Goal: Navigation & Orientation: Understand site structure

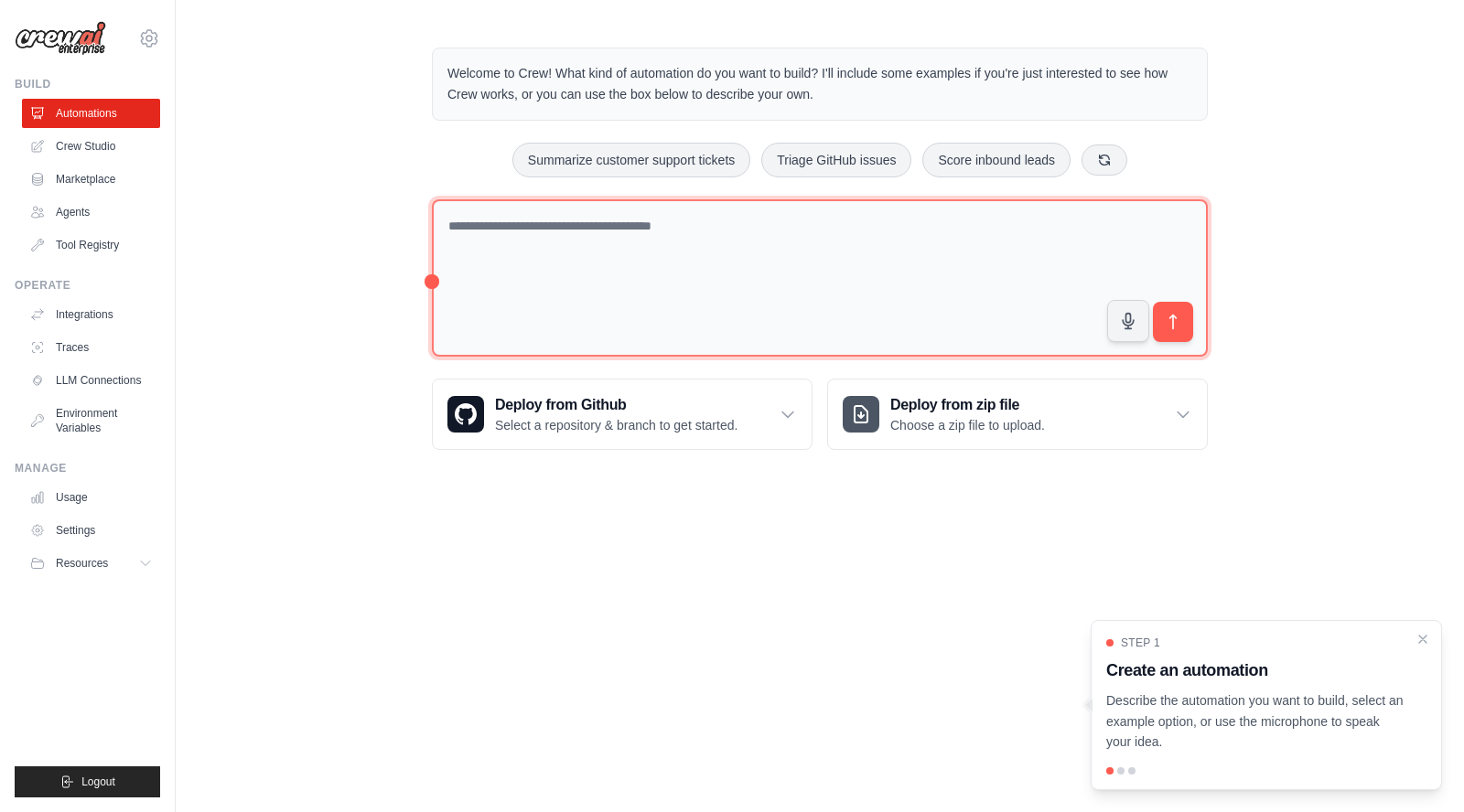
click at [599, 255] on textarea at bounding box center [820, 278] width 776 height 158
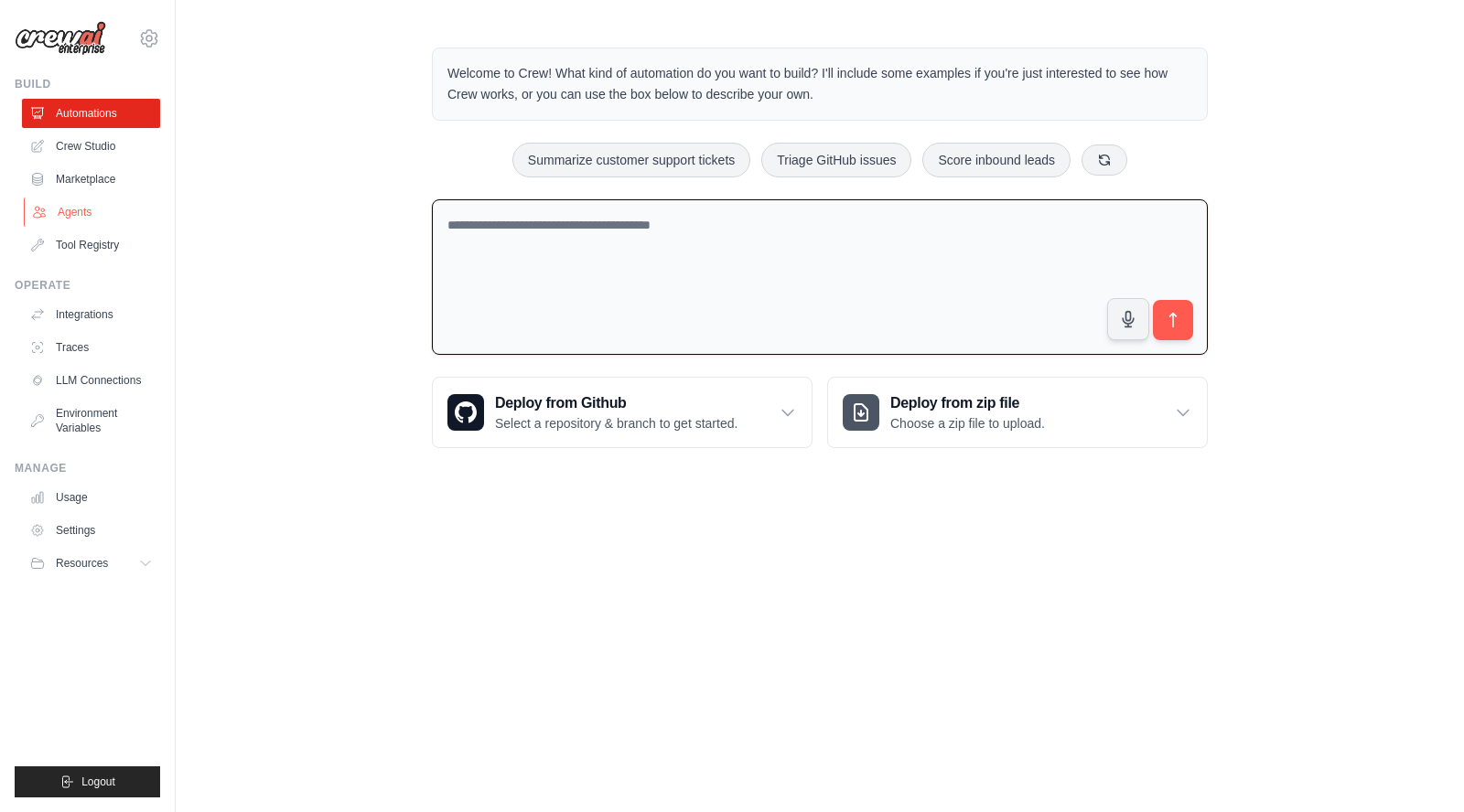
click at [94, 207] on link "Agents" at bounding box center [93, 213] width 138 height 30
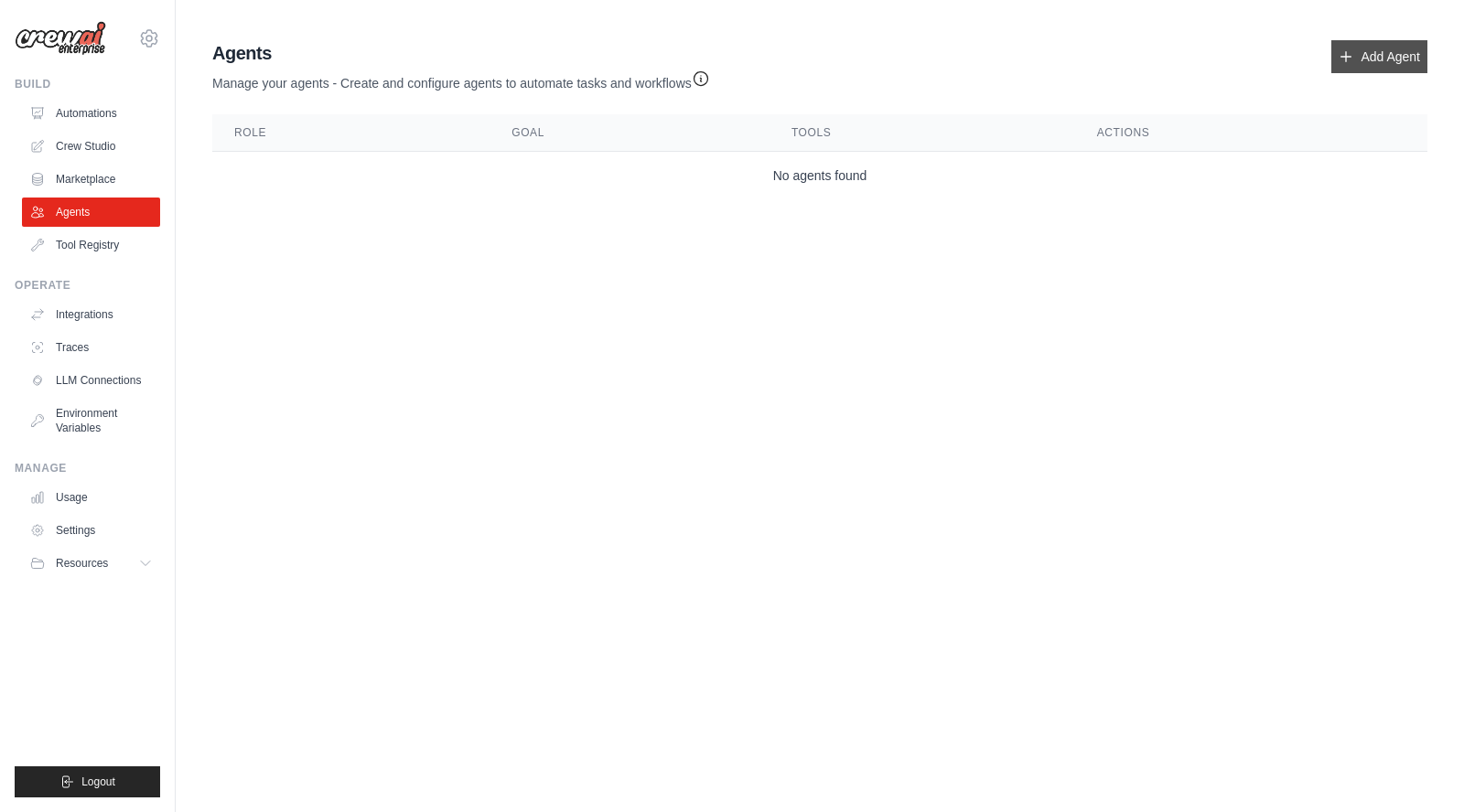
click at [1413, 51] on link "Add Agent" at bounding box center [1379, 56] width 96 height 32
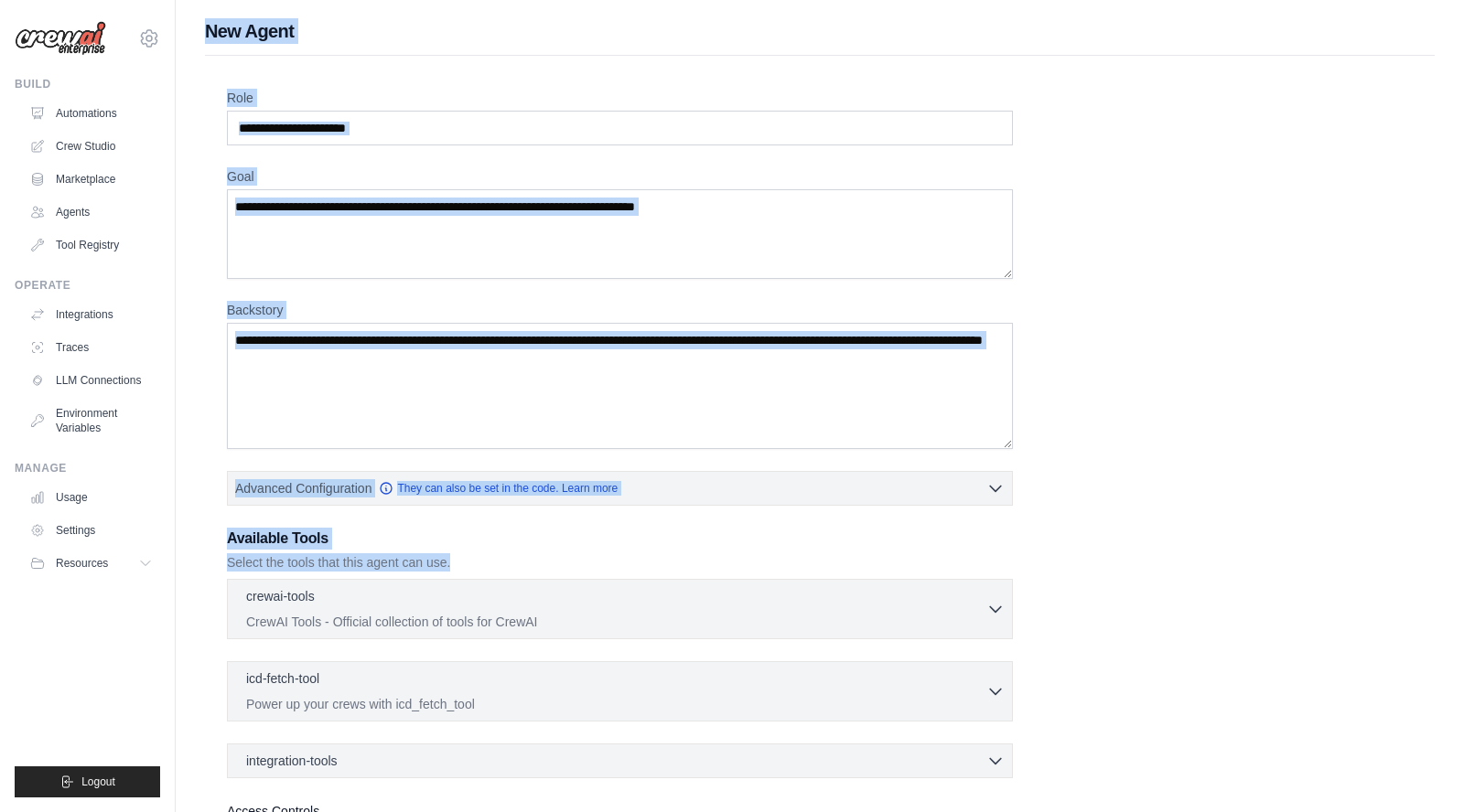
drag, startPoint x: 537, startPoint y: 422, endPoint x: 602, endPoint y: 7, distance: 420.1
click at [602, 7] on main "New Agent Role Goal [GEOGRAPHIC_DATA] Advanced Configuration They can also be s…" at bounding box center [819, 490] width 1288 height 981
click at [185, 42] on div "New Agent Role Goal [GEOGRAPHIC_DATA] Advanced Configuration They can also be s…" at bounding box center [819, 491] width 1288 height 945
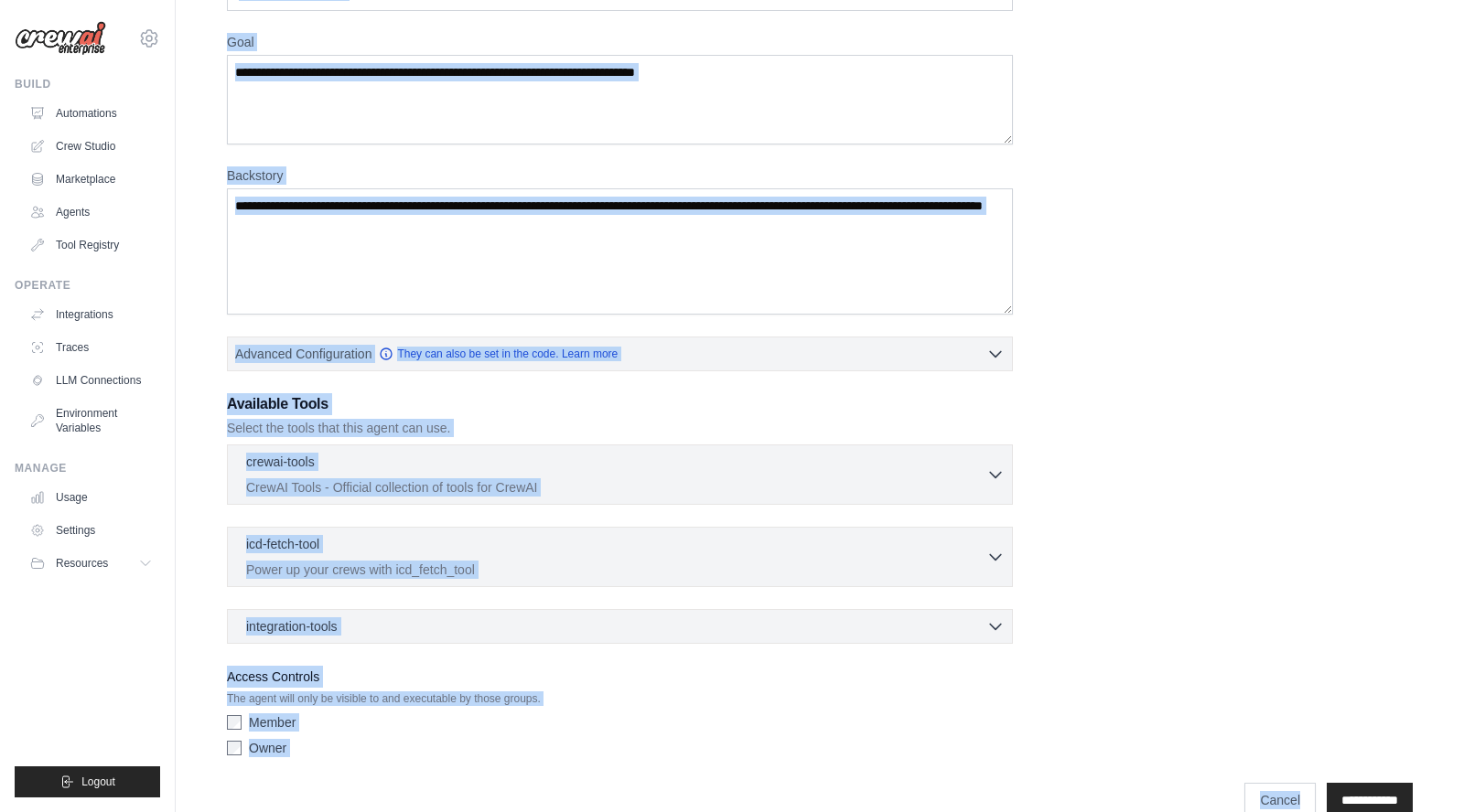
scroll to position [169, 0]
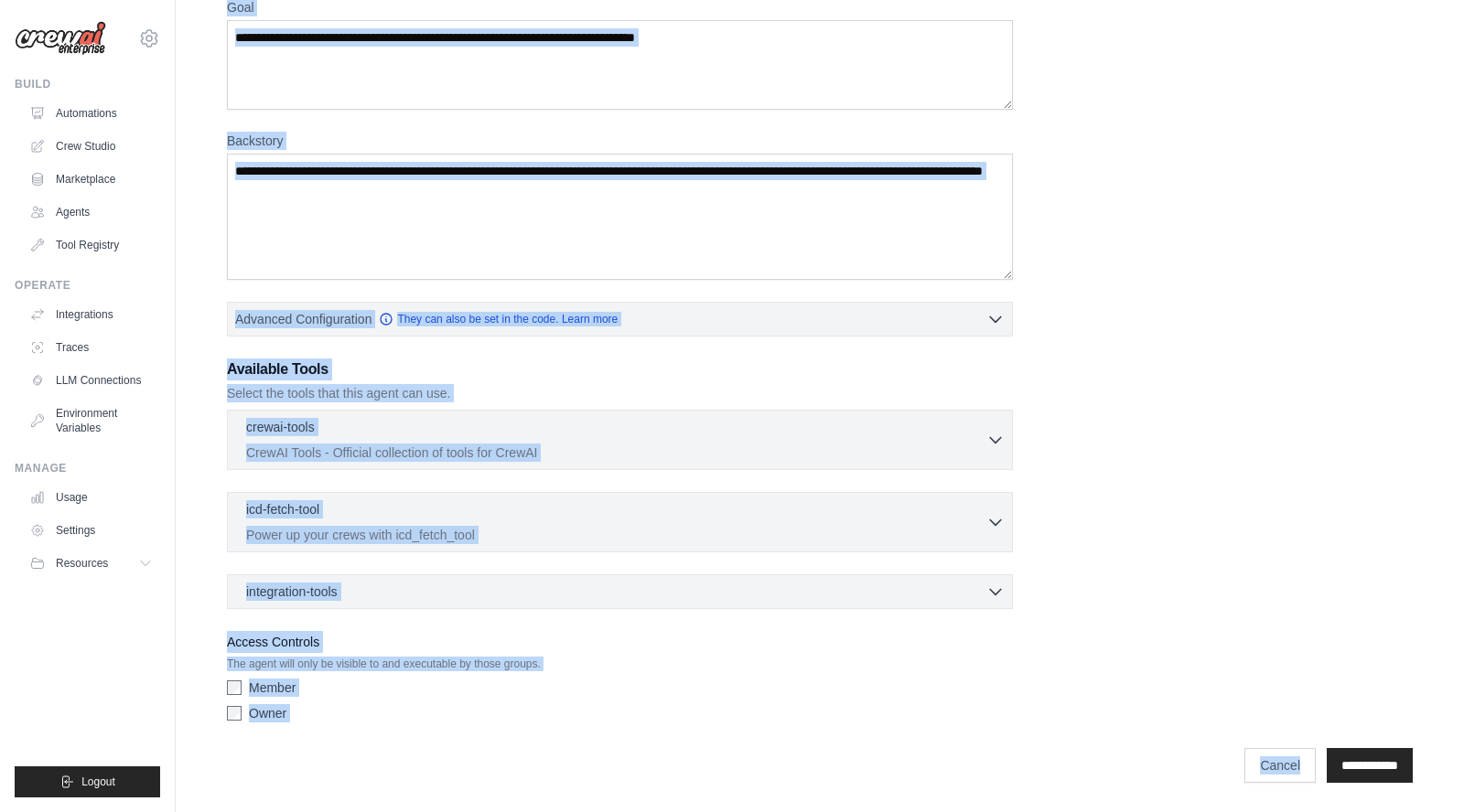
drag, startPoint x: 185, startPoint y: 28, endPoint x: 297, endPoint y: 787, distance: 767.2
click at [299, 789] on div "New Agent Role Goal [GEOGRAPHIC_DATA] Advanced Configuration They can also be s…" at bounding box center [819, 321] width 1288 height 945
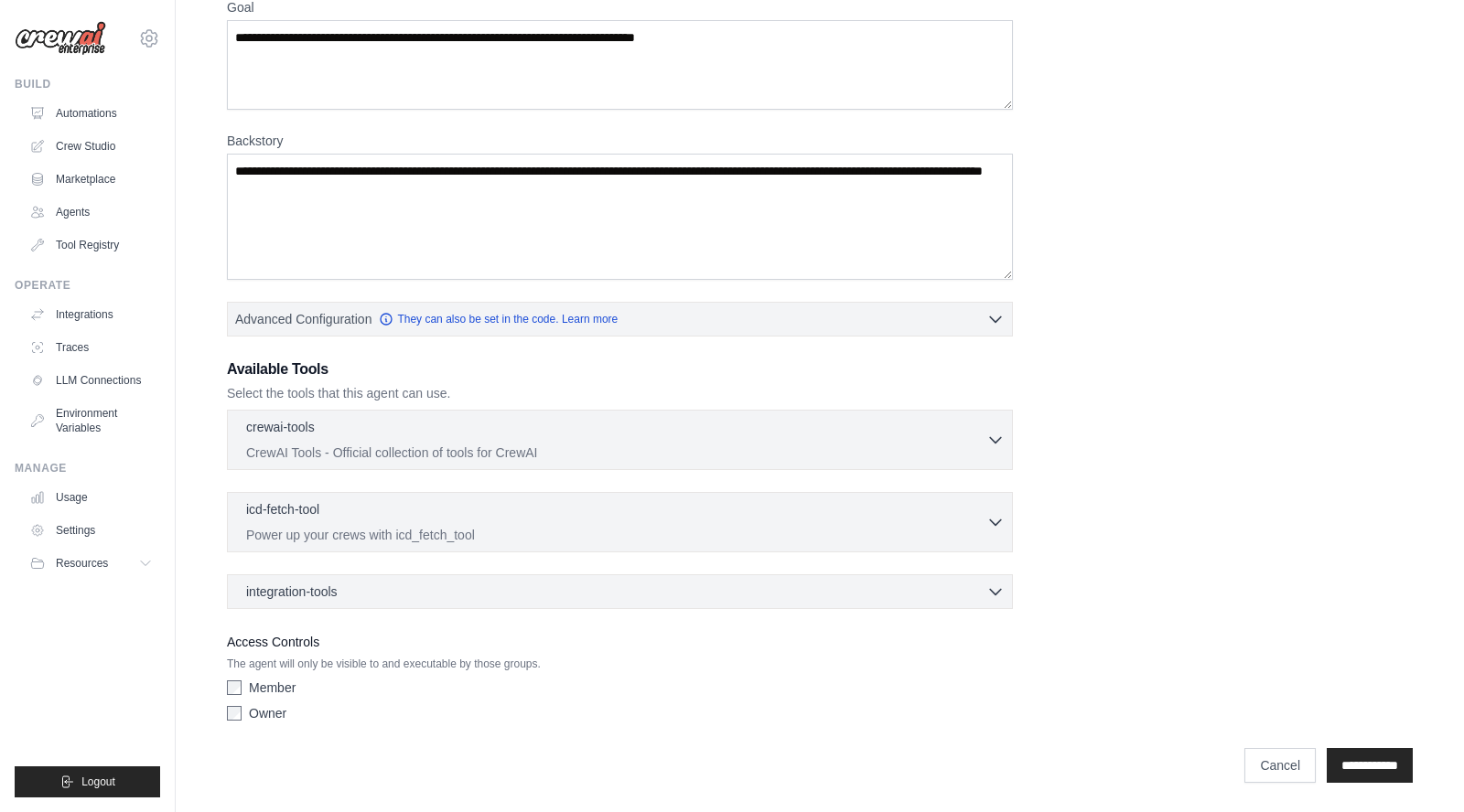
click at [339, 746] on div "**********" at bounding box center [819, 755] width 1185 height 53
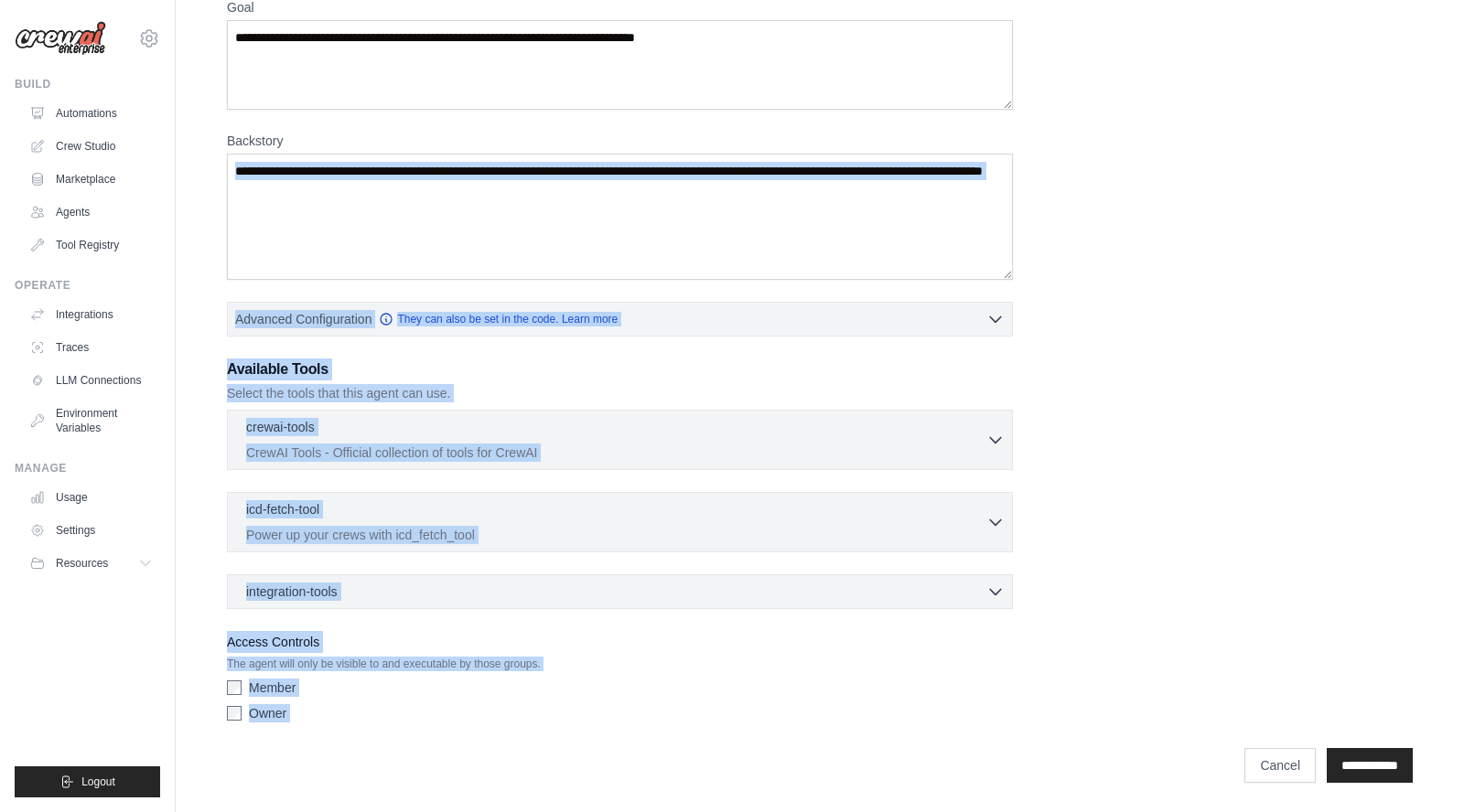
scroll to position [0, 0]
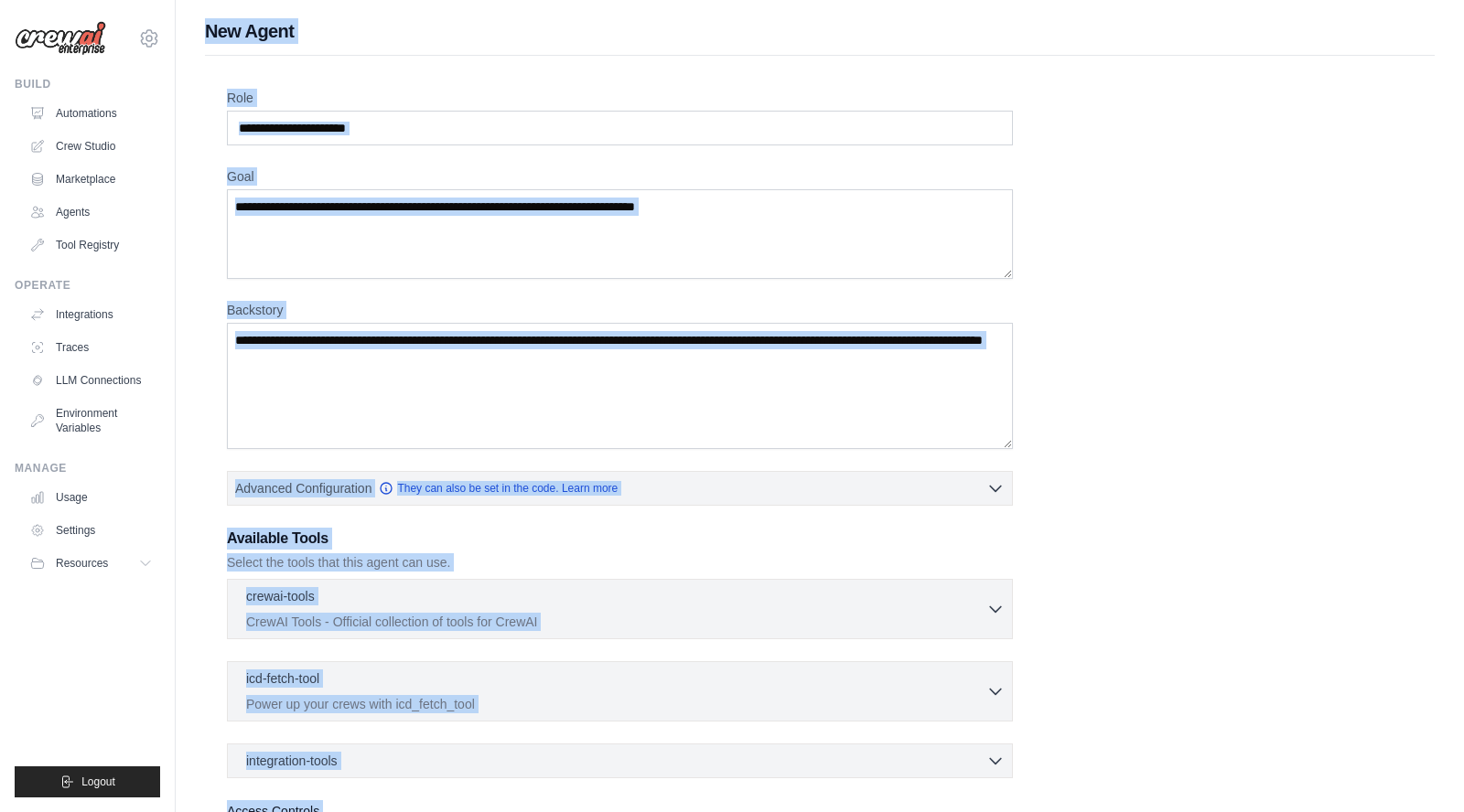
drag, startPoint x: 347, startPoint y: 751, endPoint x: 201, endPoint y: 32, distance: 733.7
click at [201, 32] on div "New Agent Role Goal [GEOGRAPHIC_DATA] Advanced Configuration They can also be s…" at bounding box center [819, 491] width 1288 height 945
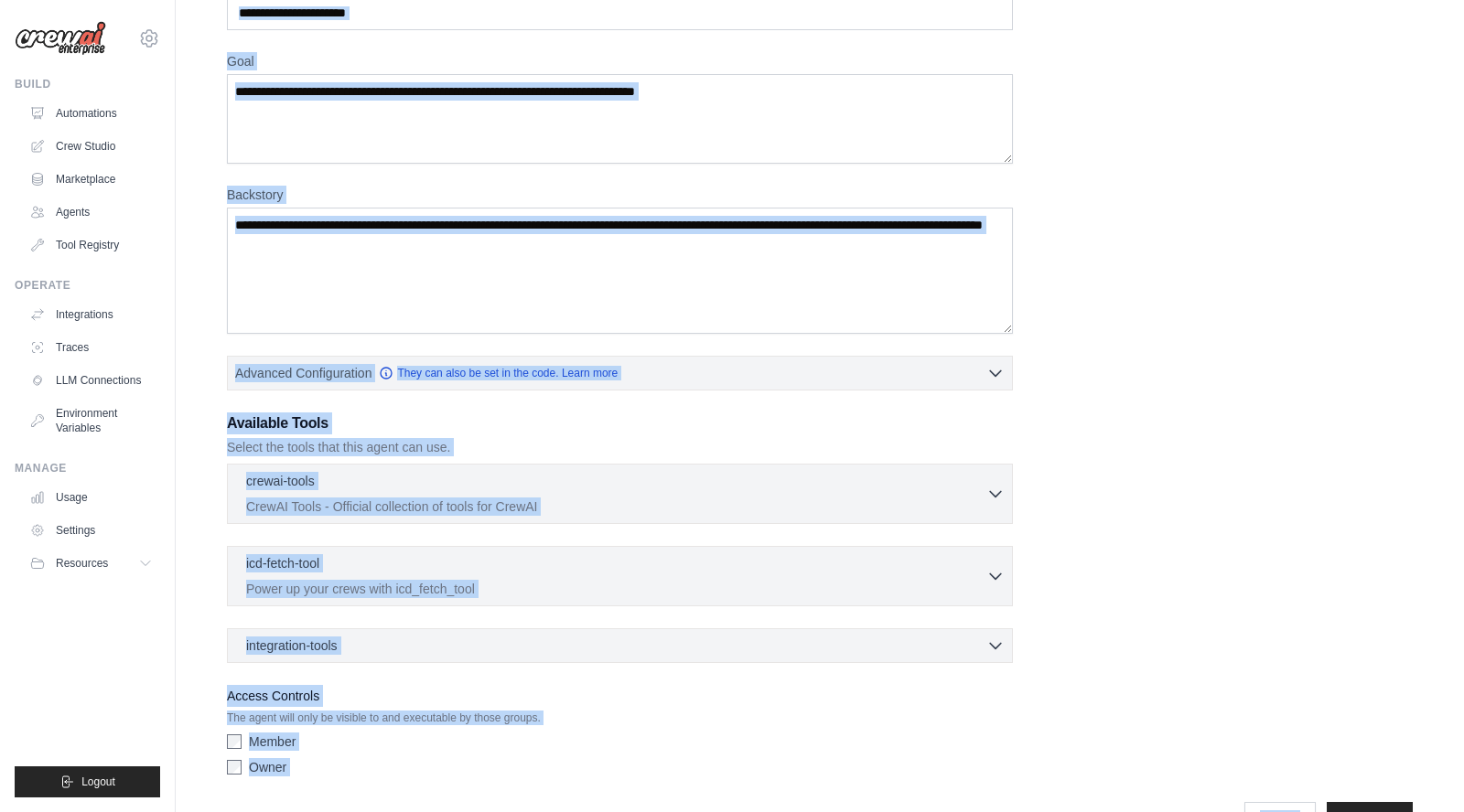
scroll to position [169, 0]
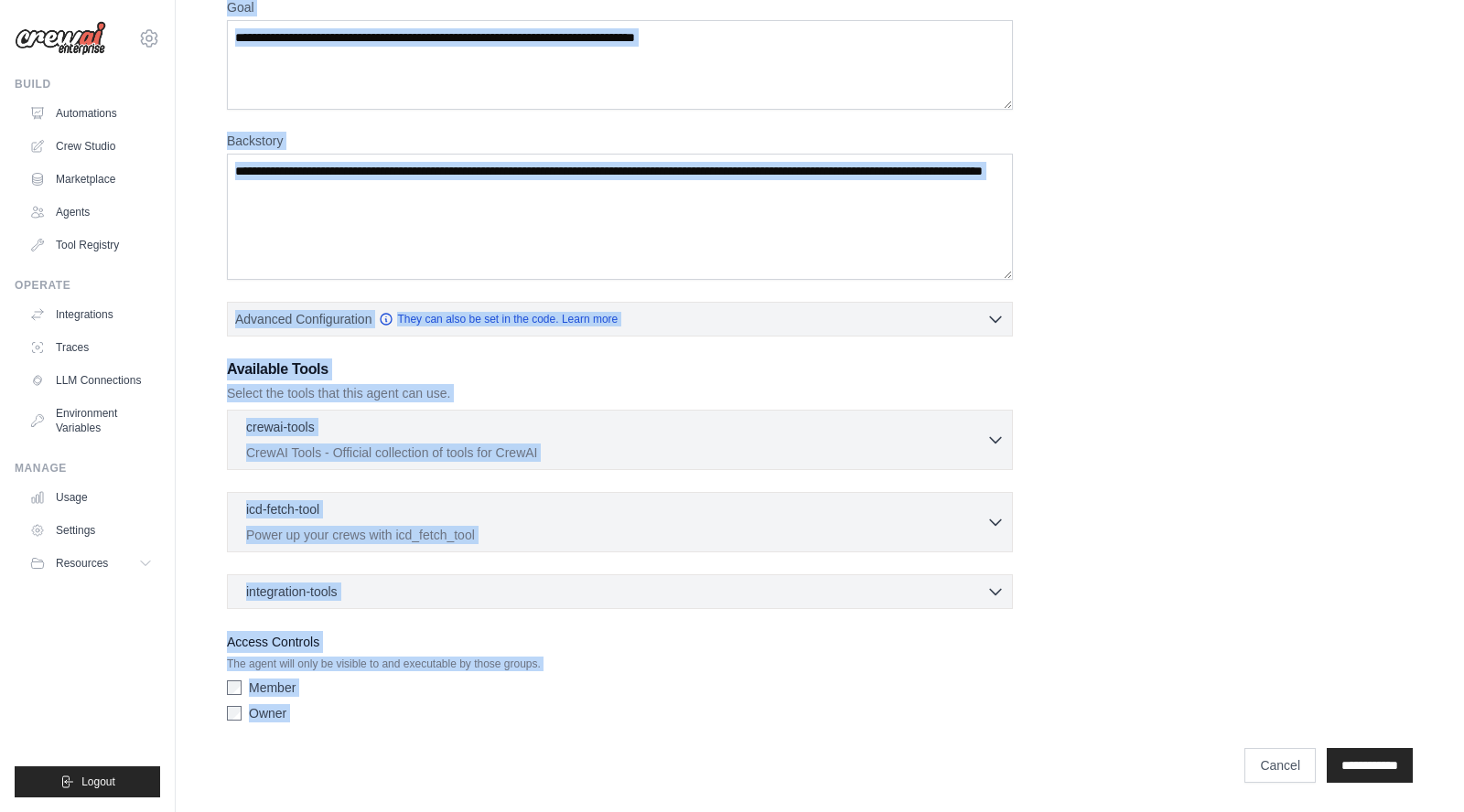
drag, startPoint x: 201, startPoint y: 32, endPoint x: 365, endPoint y: 728, distance: 715.1
click at [365, 728] on div "New Agent Role Goal [GEOGRAPHIC_DATA] Advanced Configuration They can also be s…" at bounding box center [819, 321] width 1288 height 945
click at [364, 742] on div "**********" at bounding box center [819, 755] width 1185 height 53
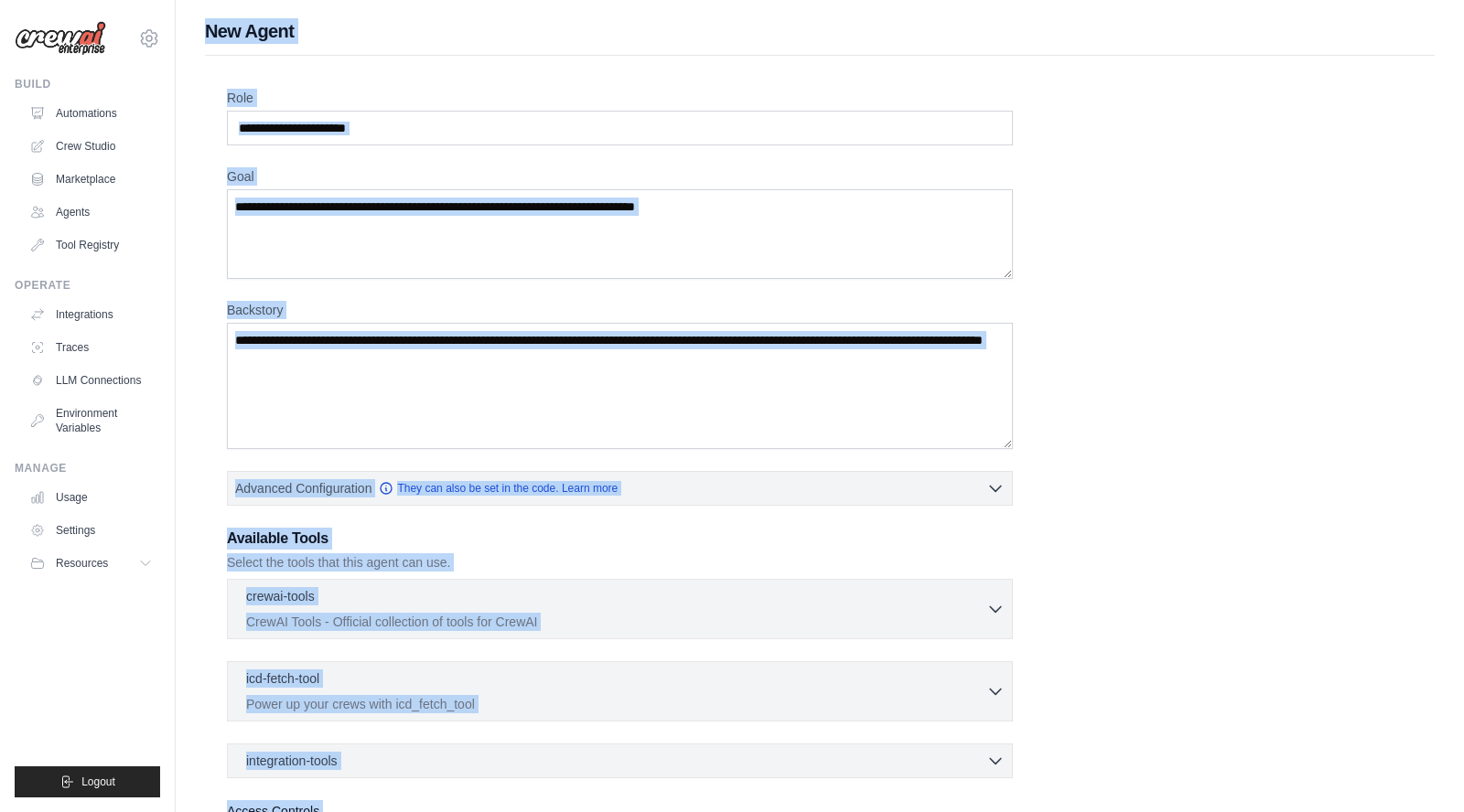
drag, startPoint x: 364, startPoint y: 774, endPoint x: 201, endPoint y: 32, distance: 759.7
click at [201, 32] on div "New Agent Role Goal [GEOGRAPHIC_DATA] Advanced Configuration They can also be s…" at bounding box center [819, 491] width 1288 height 945
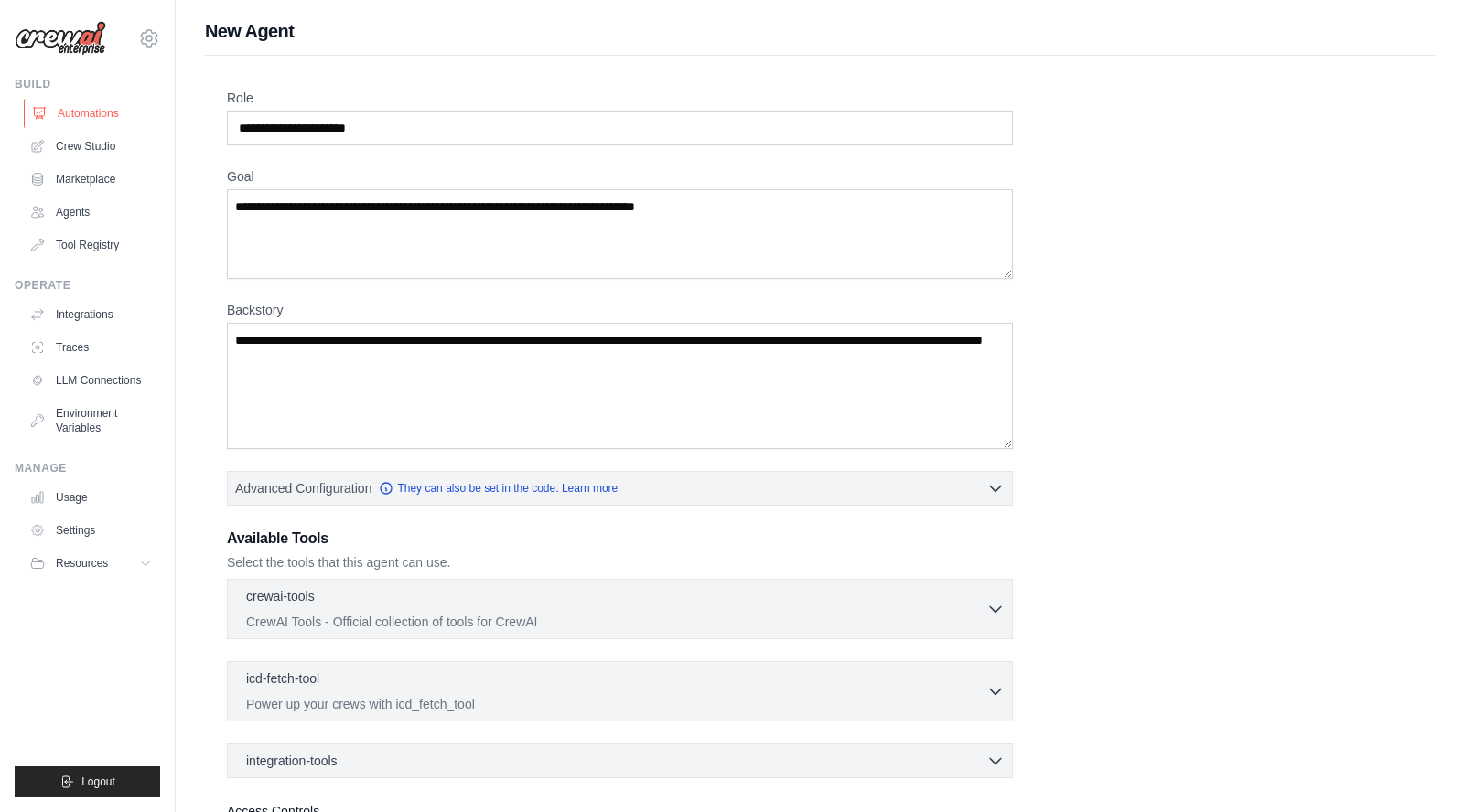
click at [101, 116] on link "Automations" at bounding box center [93, 113] width 138 height 30
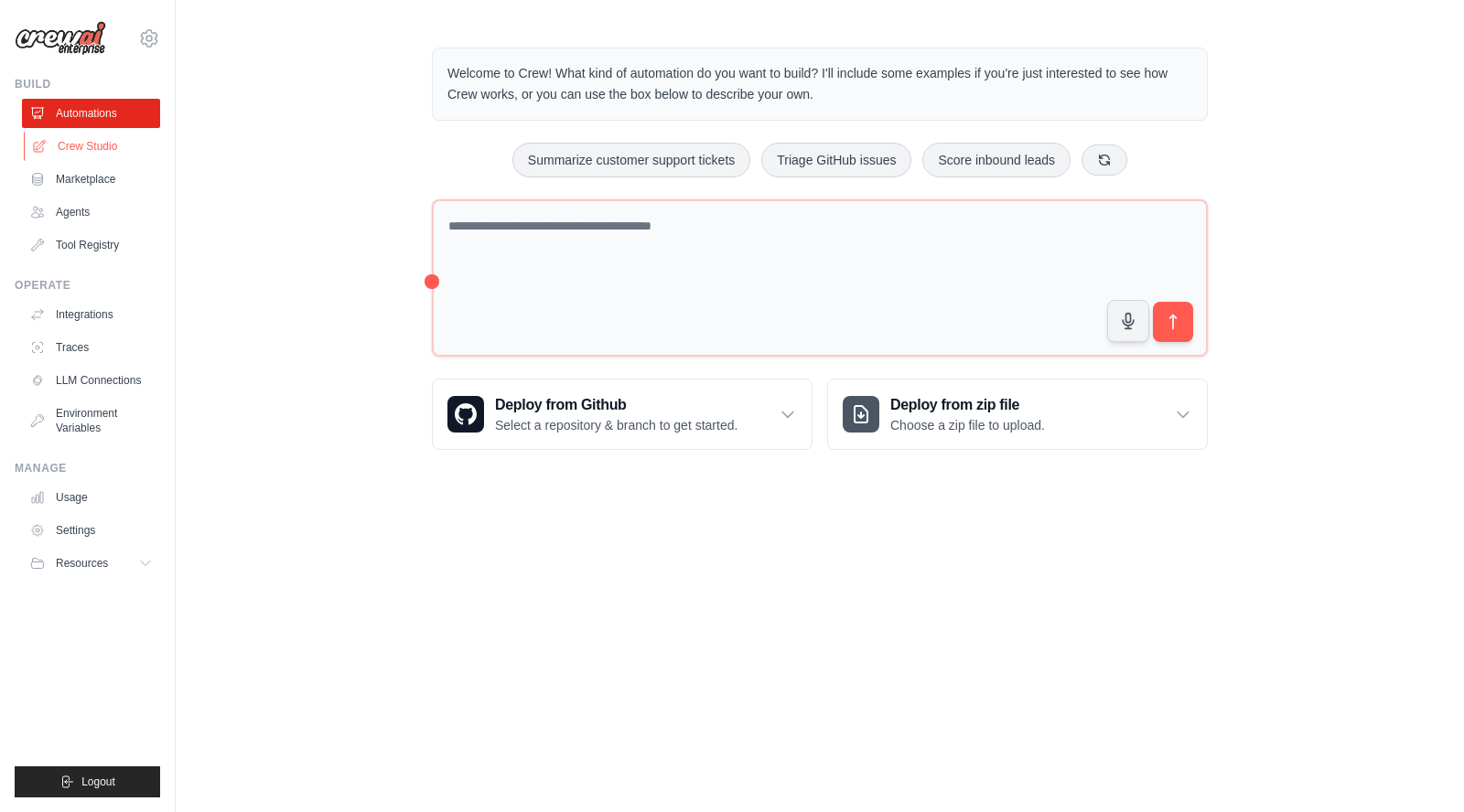
click at [96, 148] on link "Crew Studio" at bounding box center [93, 147] width 138 height 30
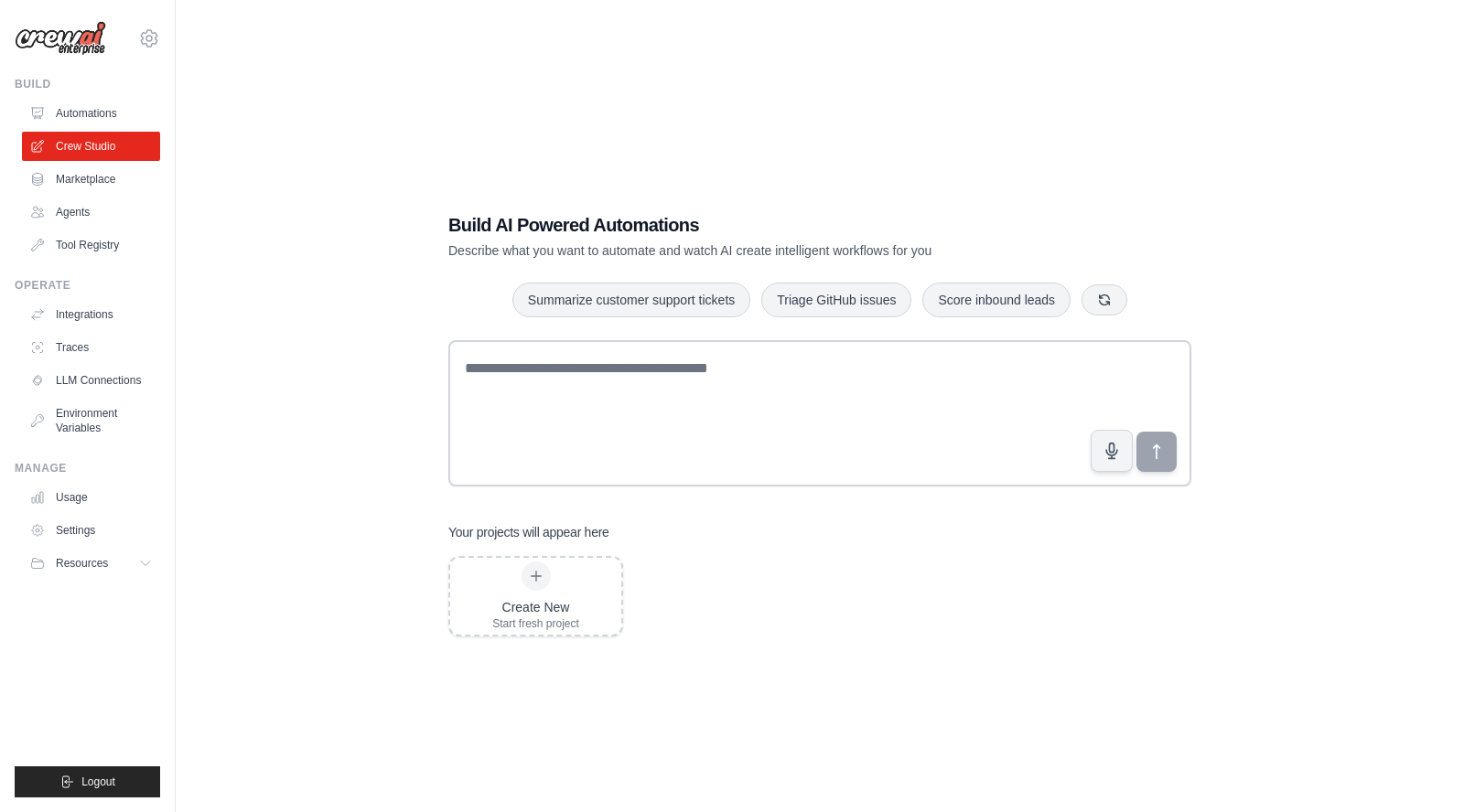
click at [88, 183] on link "Marketplace" at bounding box center [91, 179] width 138 height 30
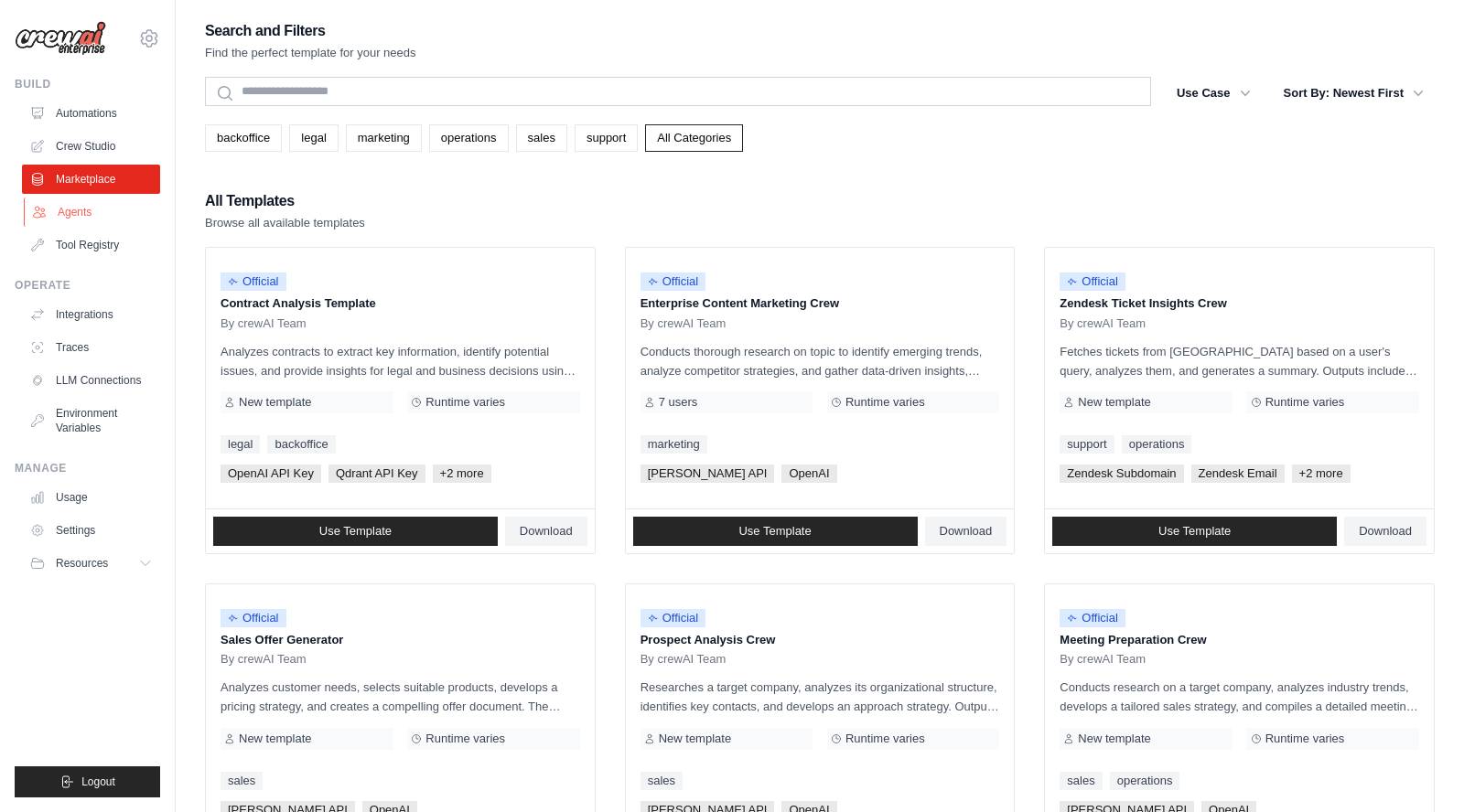
click at [65, 211] on link "Agents" at bounding box center [93, 213] width 138 height 30
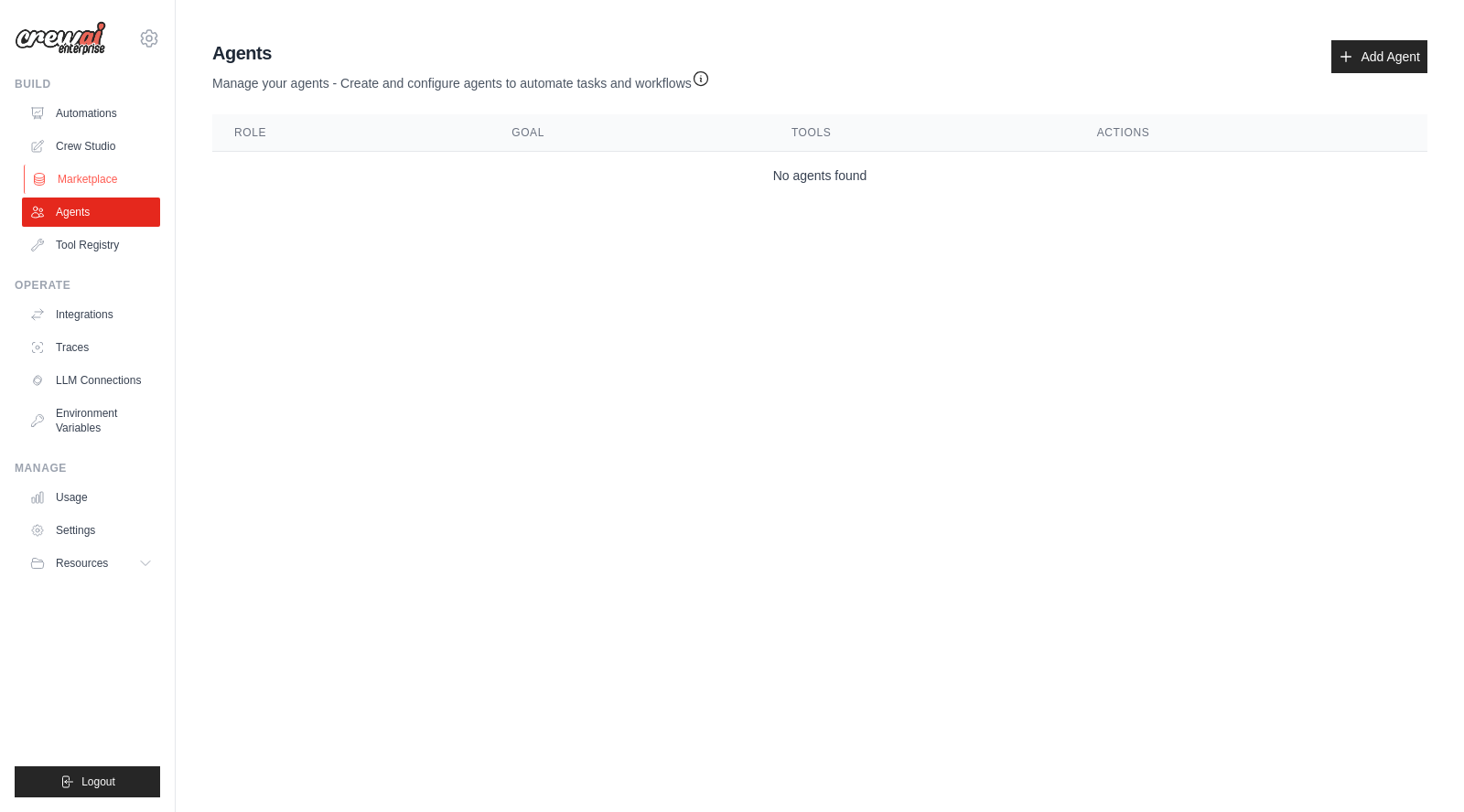
click at [87, 174] on link "Marketplace" at bounding box center [93, 179] width 138 height 30
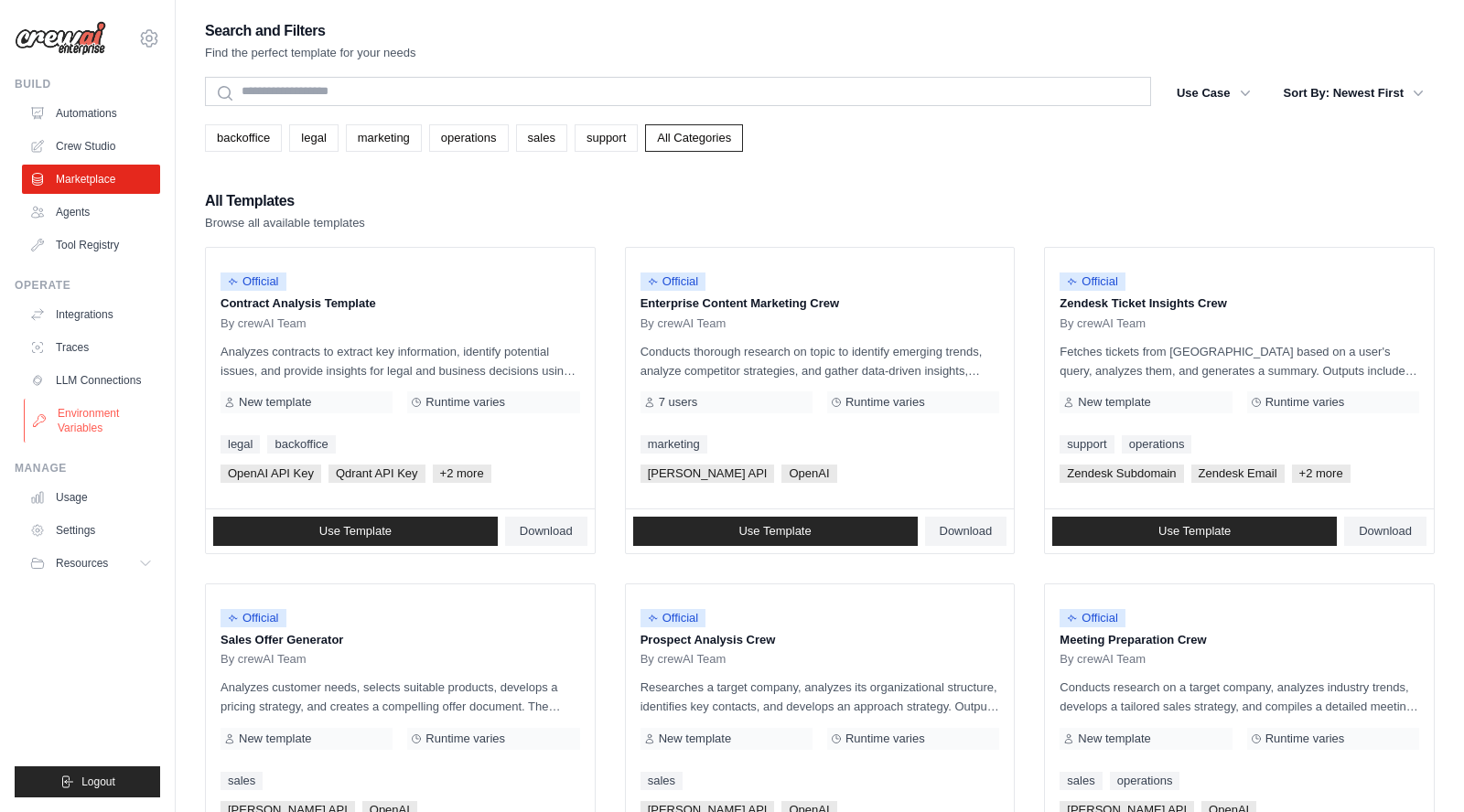
click at [84, 430] on link "Environment Variables" at bounding box center [93, 420] width 138 height 44
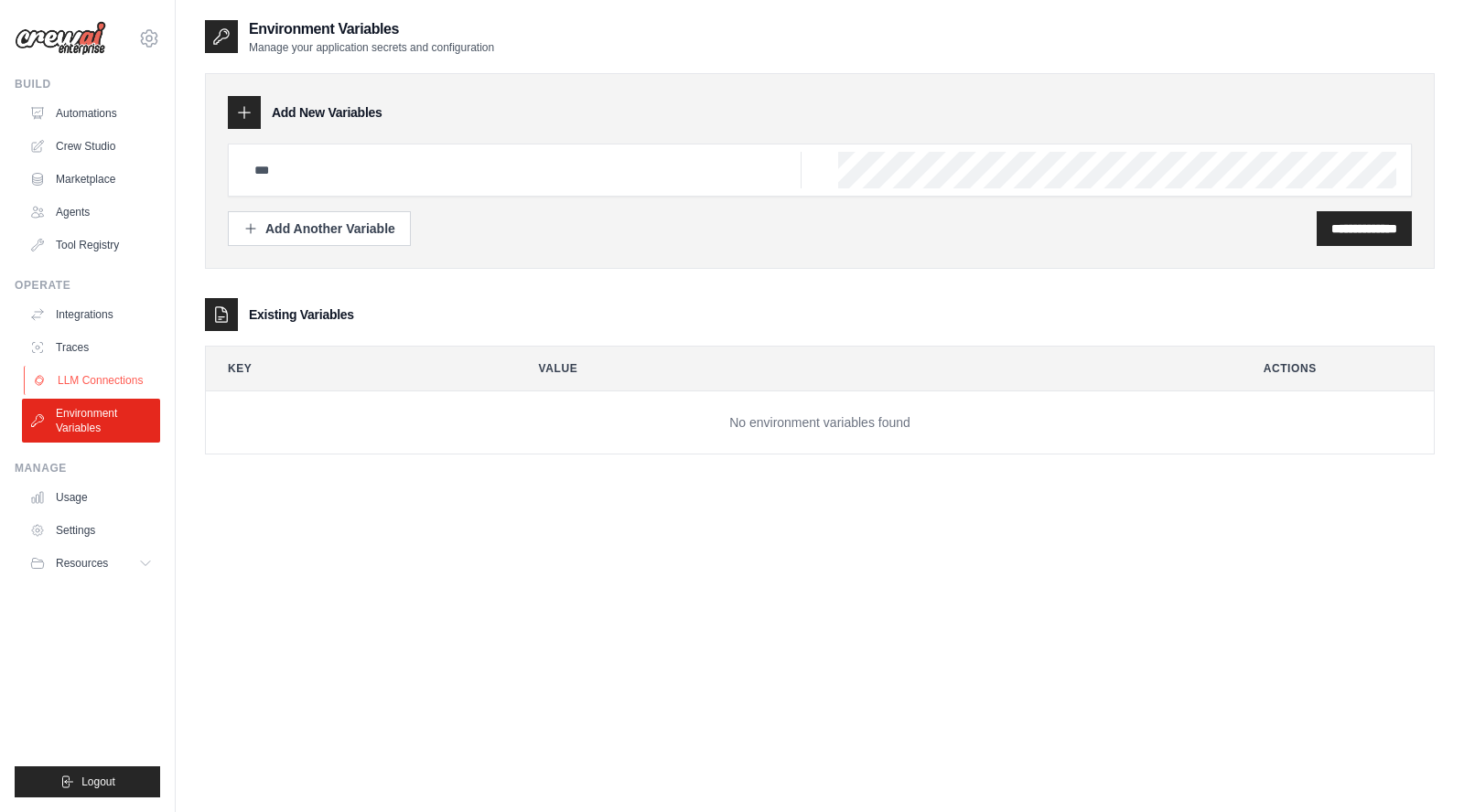
click at [94, 372] on link "LLM Connections" at bounding box center [93, 380] width 138 height 30
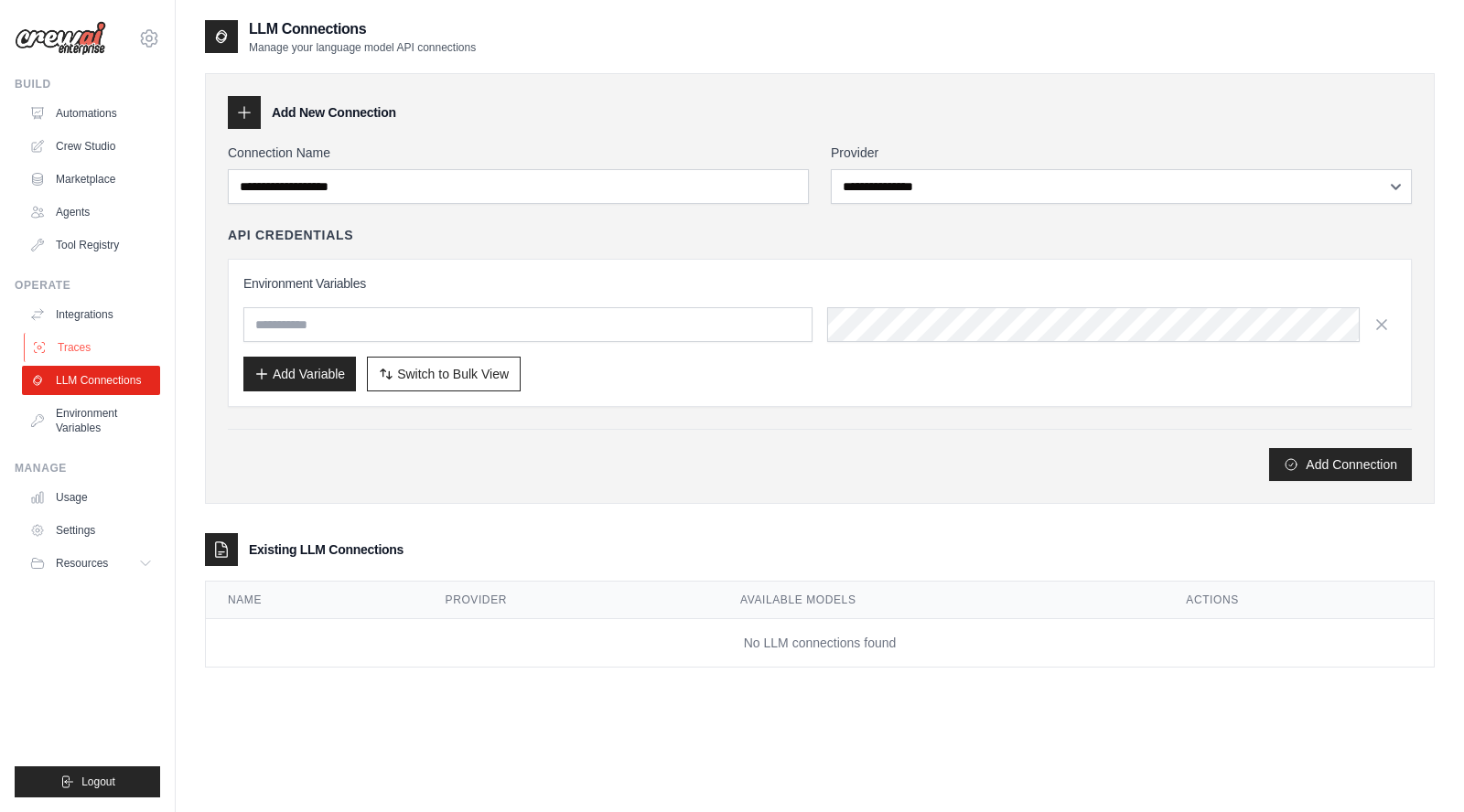
click at [94, 334] on link "Traces" at bounding box center [93, 348] width 138 height 30
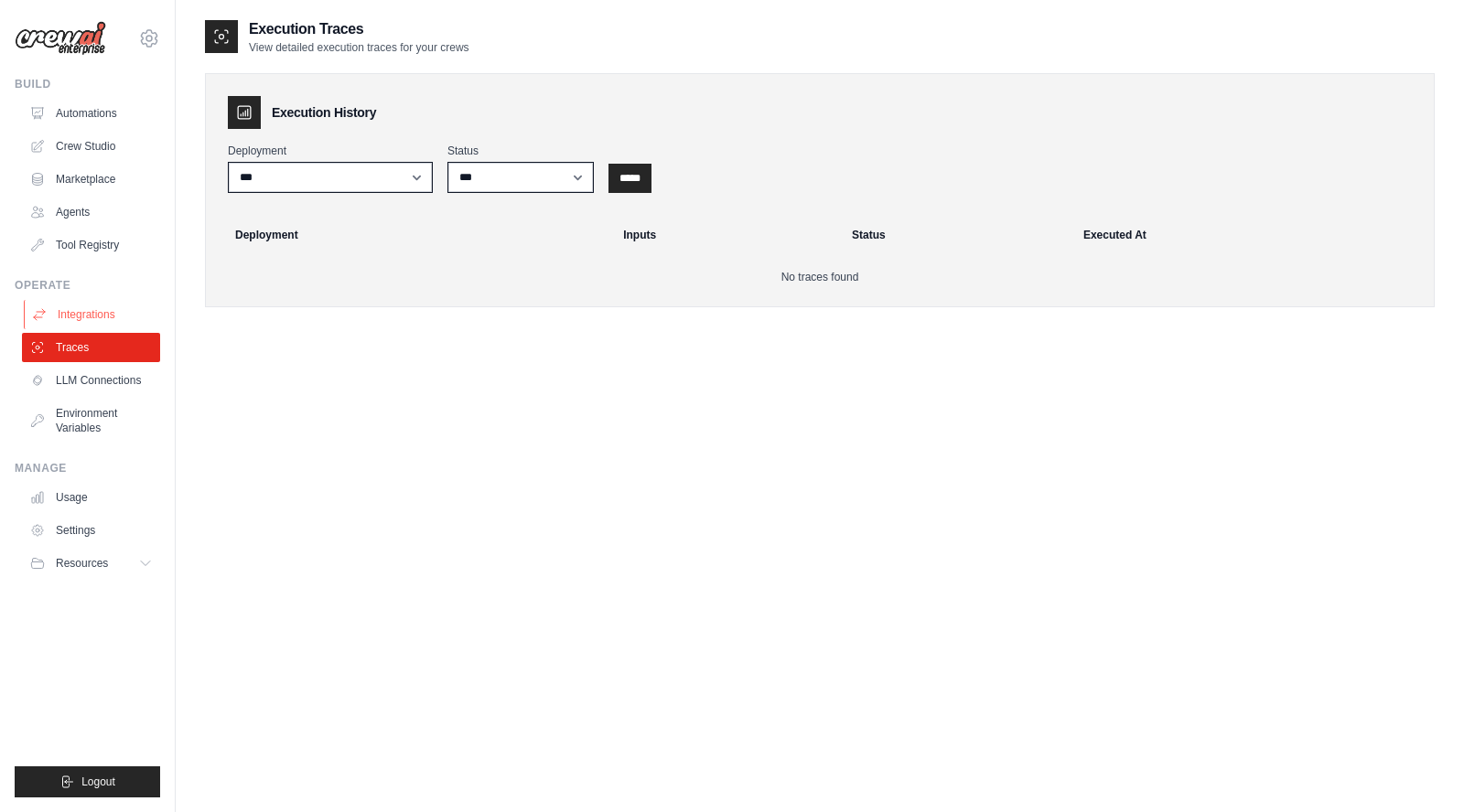
click at [106, 310] on link "Integrations" at bounding box center [93, 315] width 138 height 30
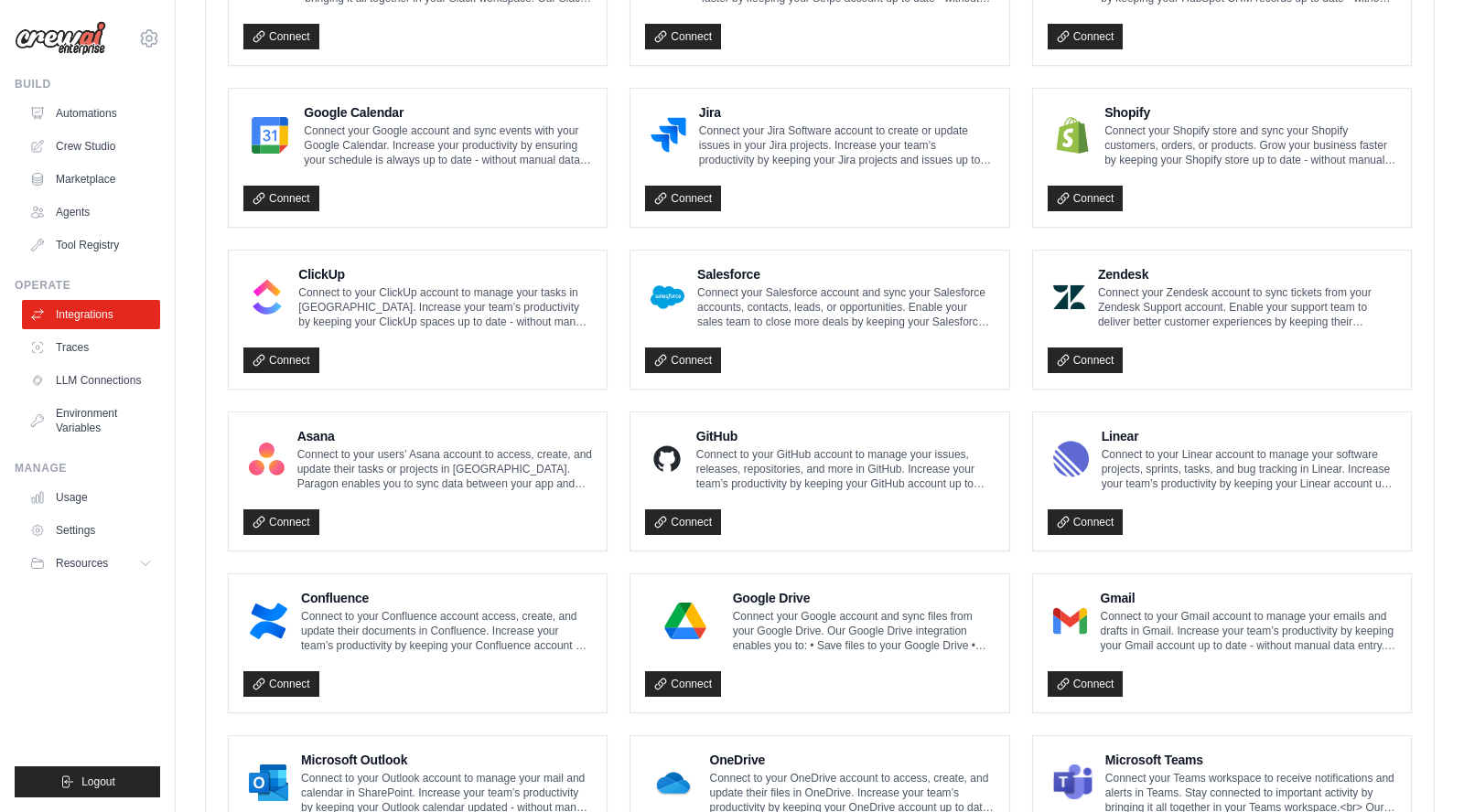
scroll to position [902, 0]
